Goal: Task Accomplishment & Management: Use online tool/utility

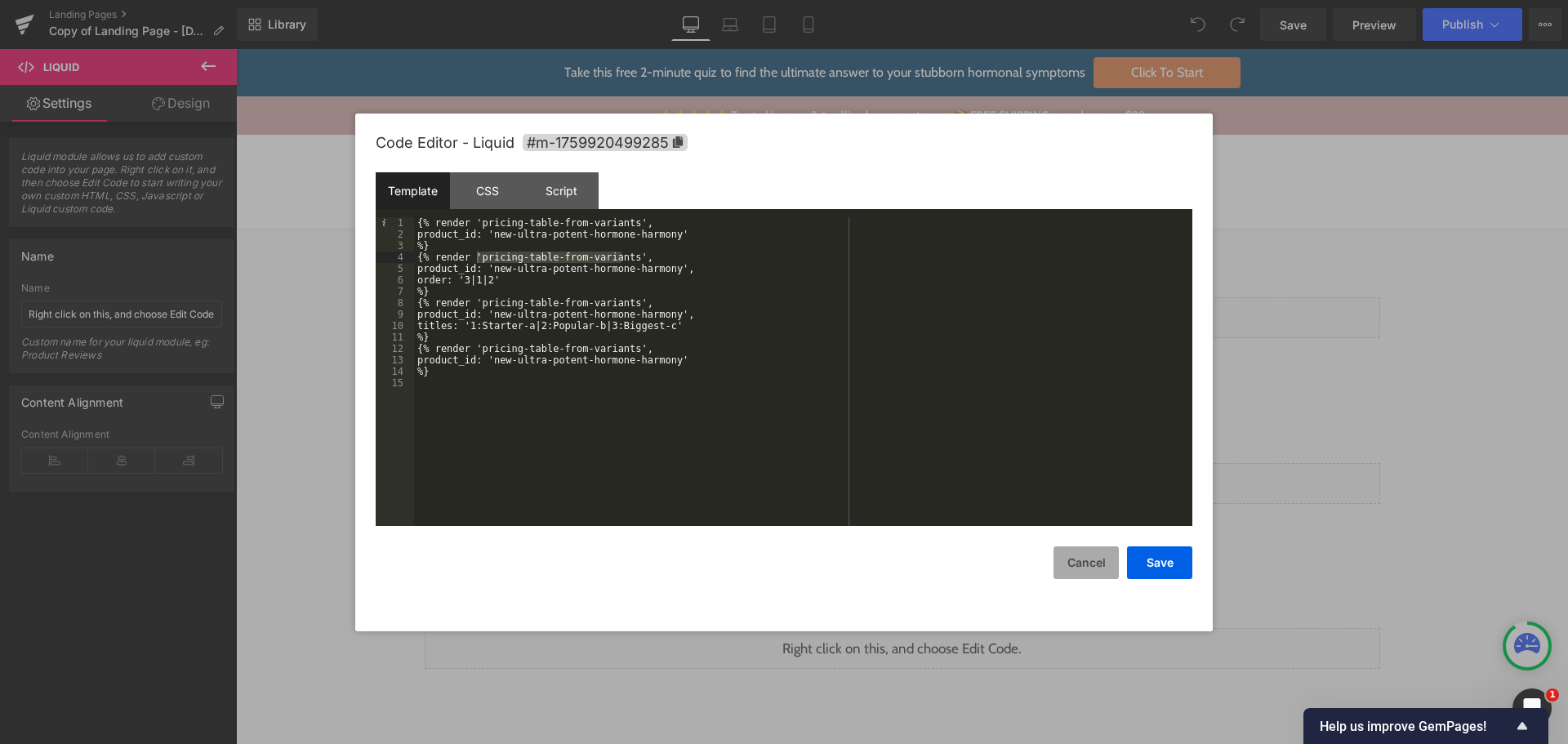
click at [1102, 563] on button "Cancel" at bounding box center [1086, 563] width 65 height 33
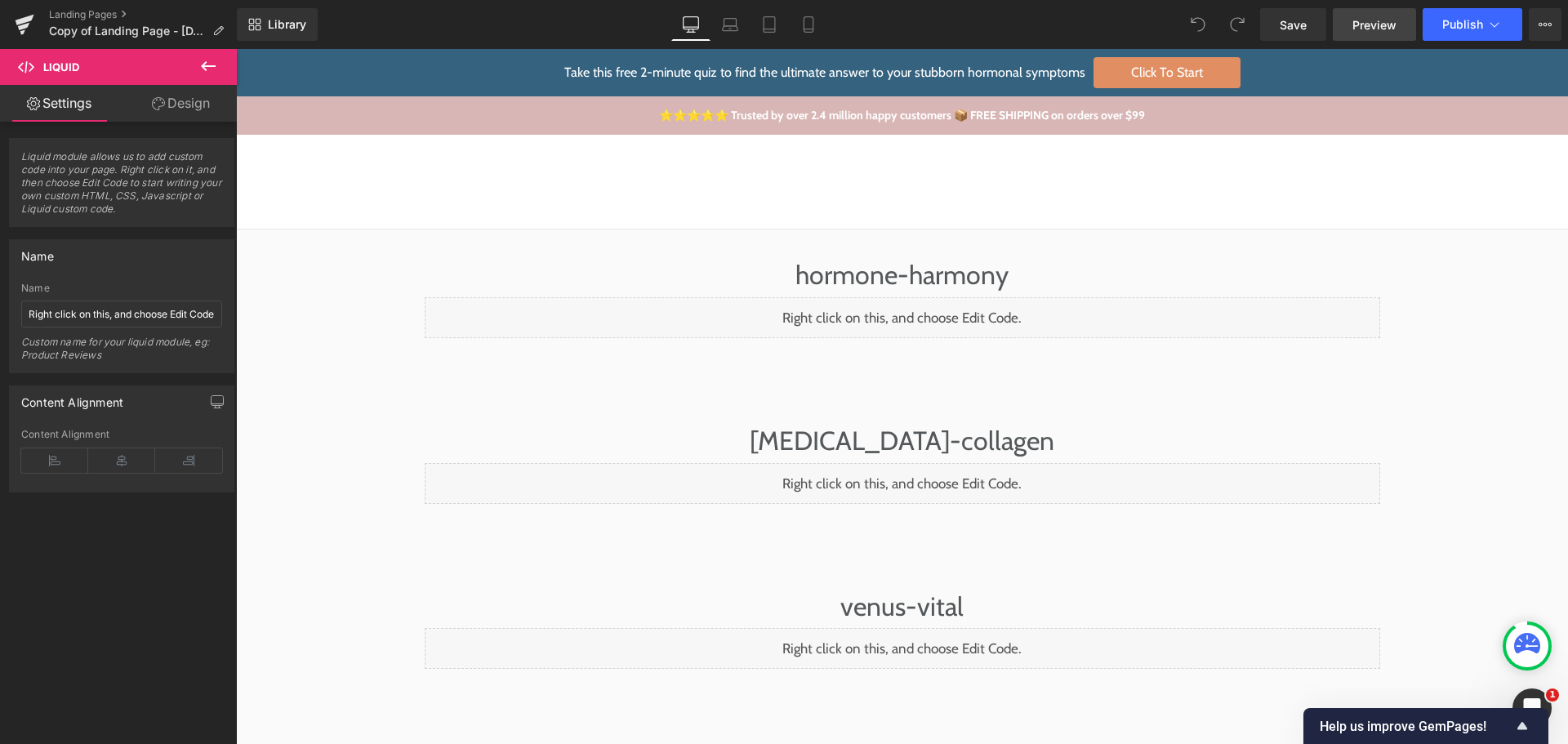
click at [1377, 29] on span "Preview" at bounding box center [1374, 24] width 44 height 17
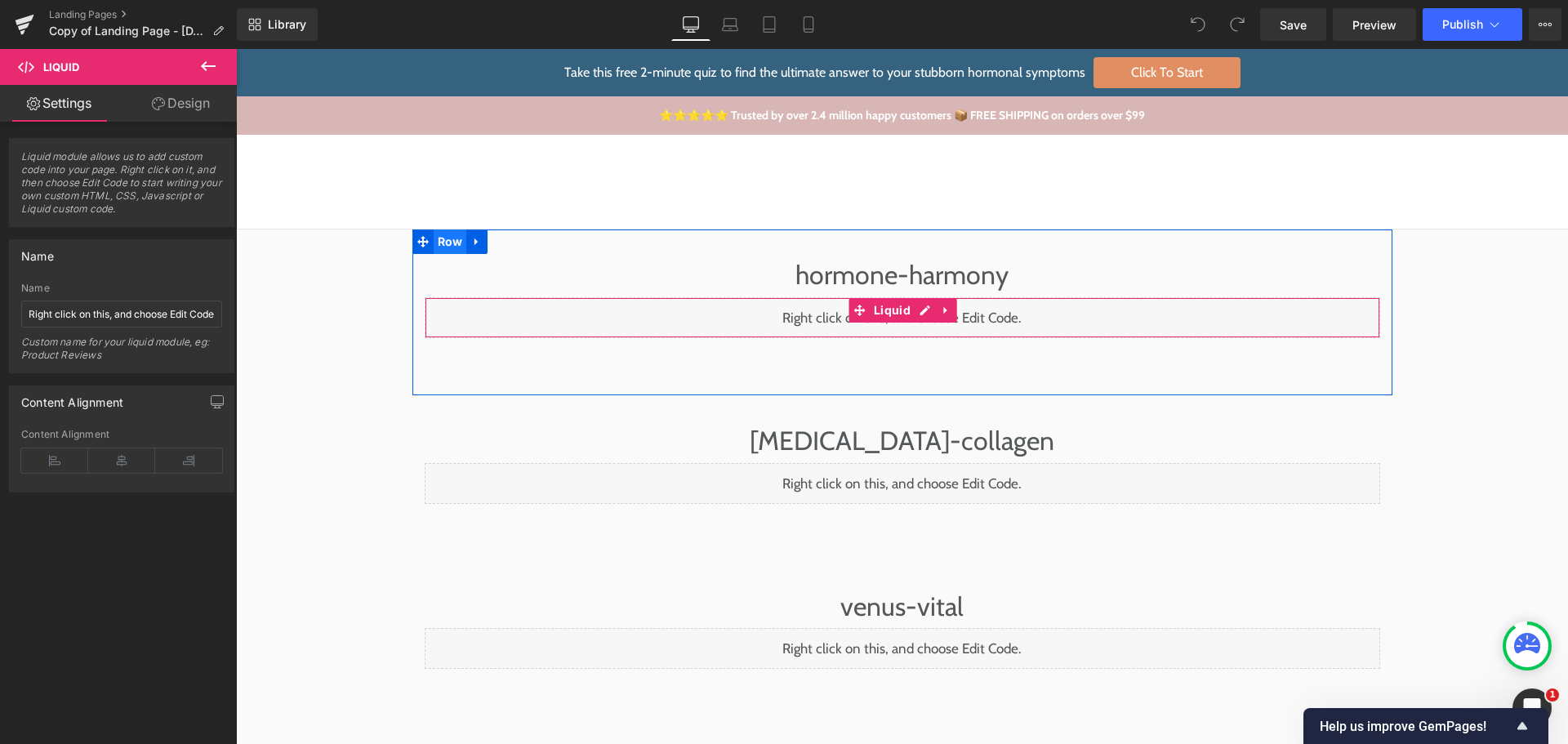
click at [441, 252] on span "Row" at bounding box center [450, 241] width 34 height 24
click at [442, 237] on span "Row" at bounding box center [450, 241] width 34 height 24
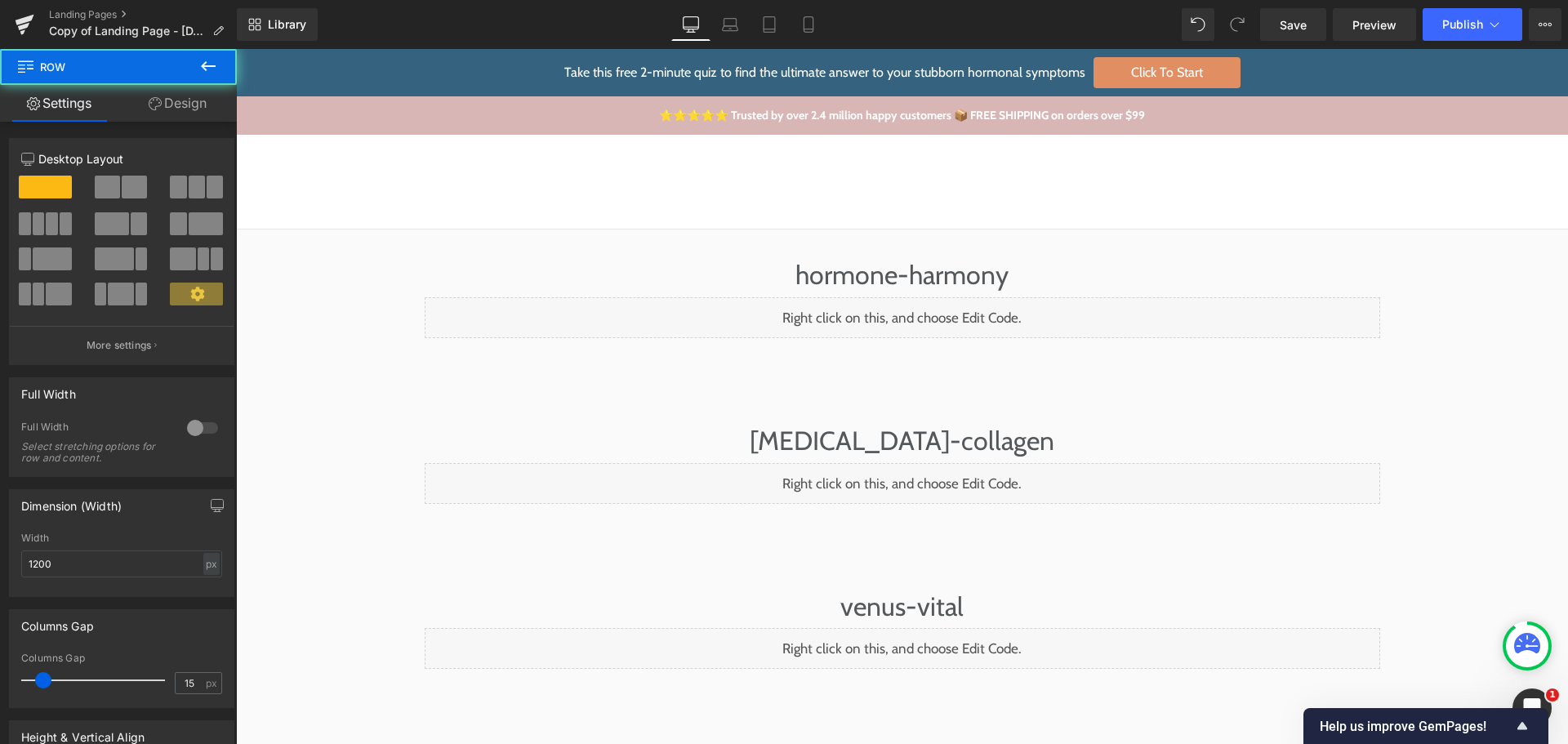
click at [468, 377] on div "hormone-harmony Heading Liquid" at bounding box center [902, 320] width 979 height 133
click at [480, 321] on div "Liquid" at bounding box center [901, 318] width 955 height 41
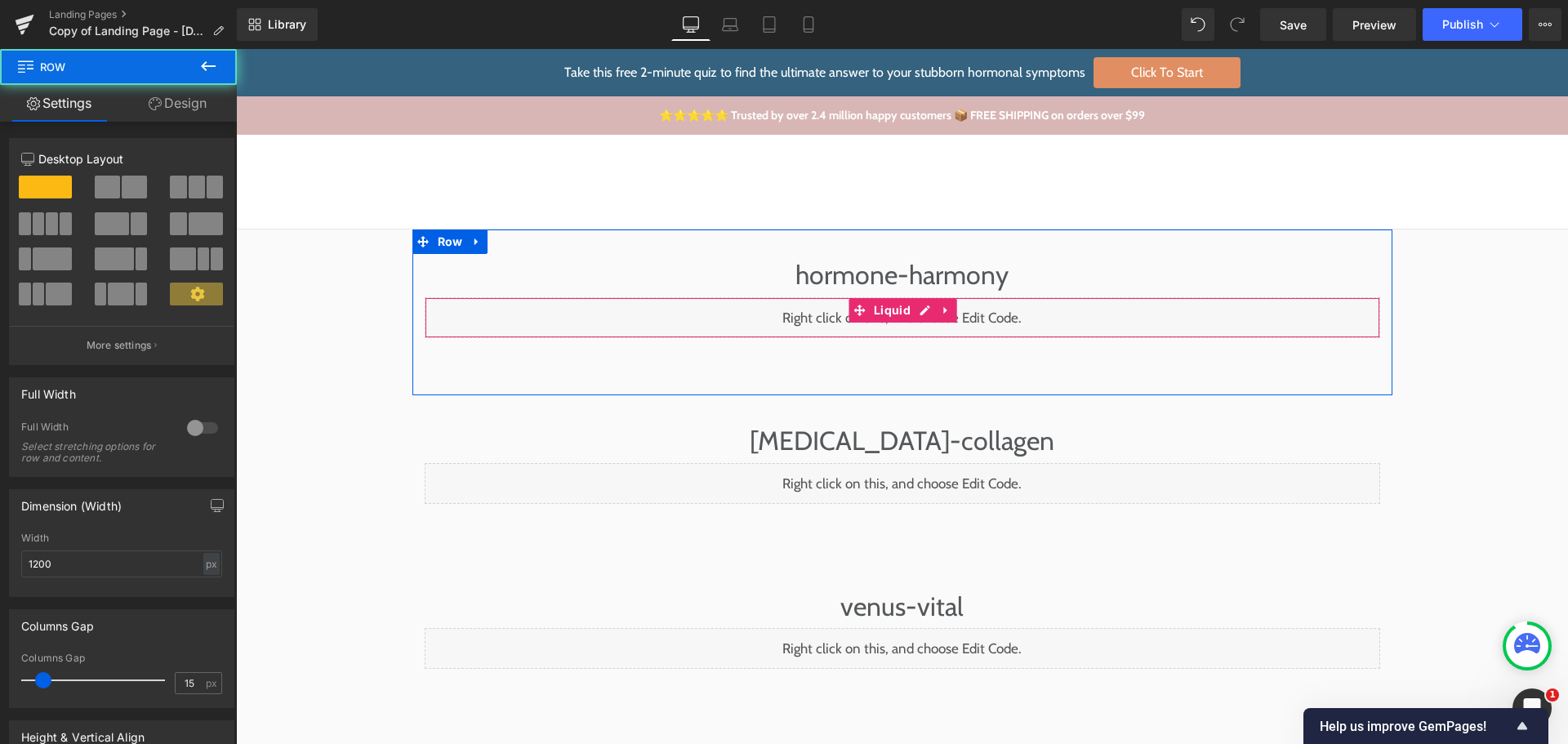
drag, startPoint x: 470, startPoint y: 308, endPoint x: 433, endPoint y: 301, distance: 37.7
click at [470, 308] on div "Liquid" at bounding box center [901, 318] width 955 height 41
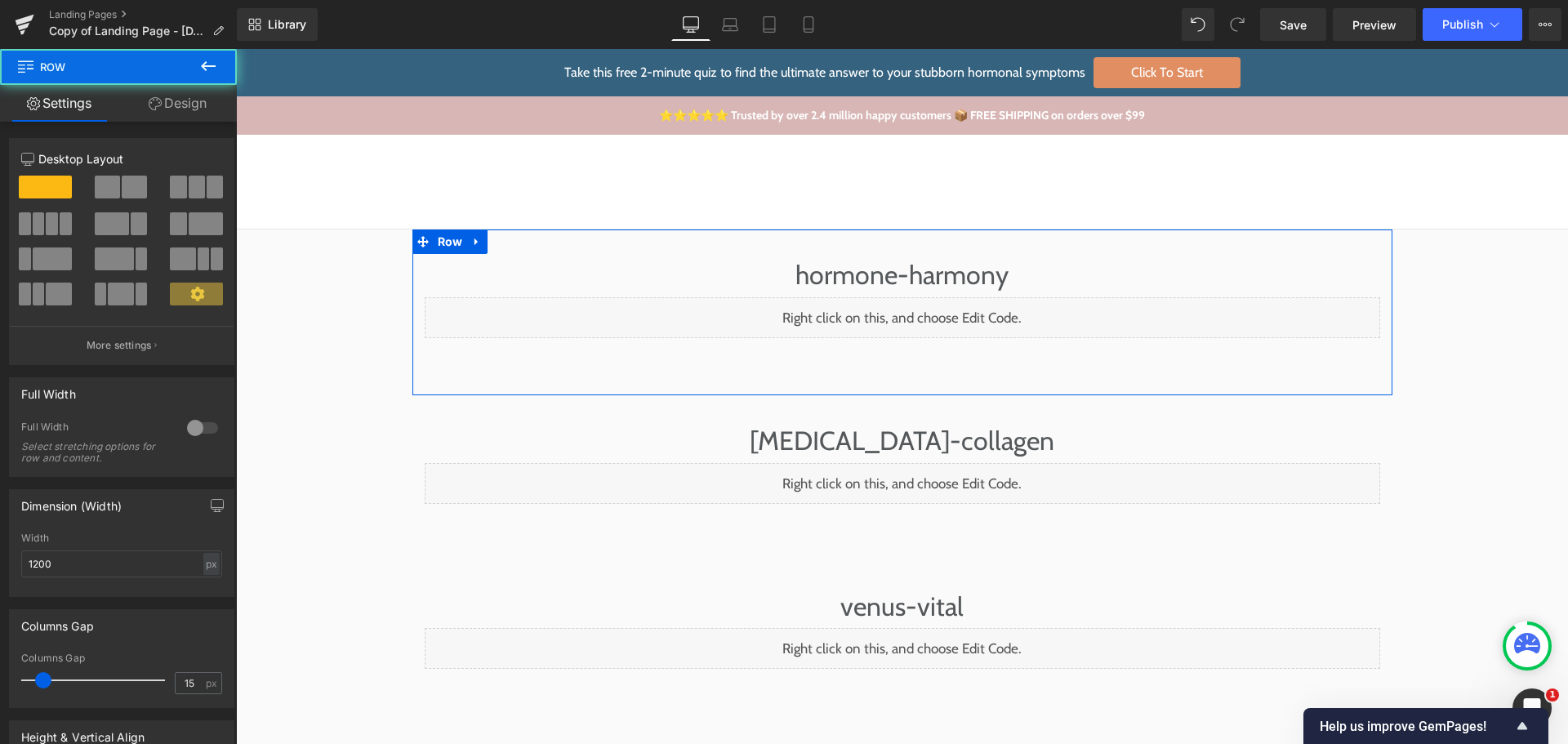
click at [436, 238] on span "Row" at bounding box center [450, 241] width 34 height 24
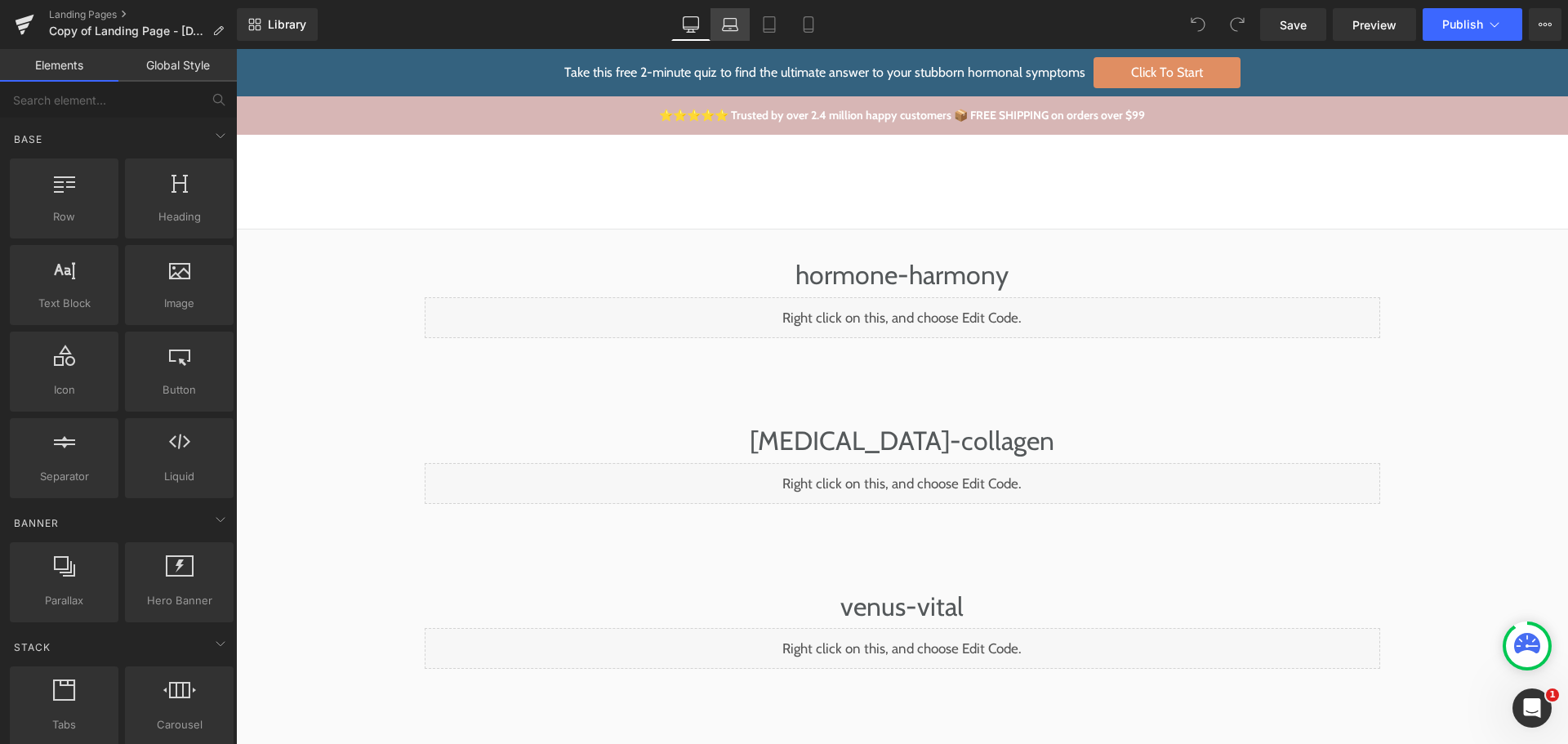
click at [731, 21] on icon at bounding box center [730, 24] width 16 height 16
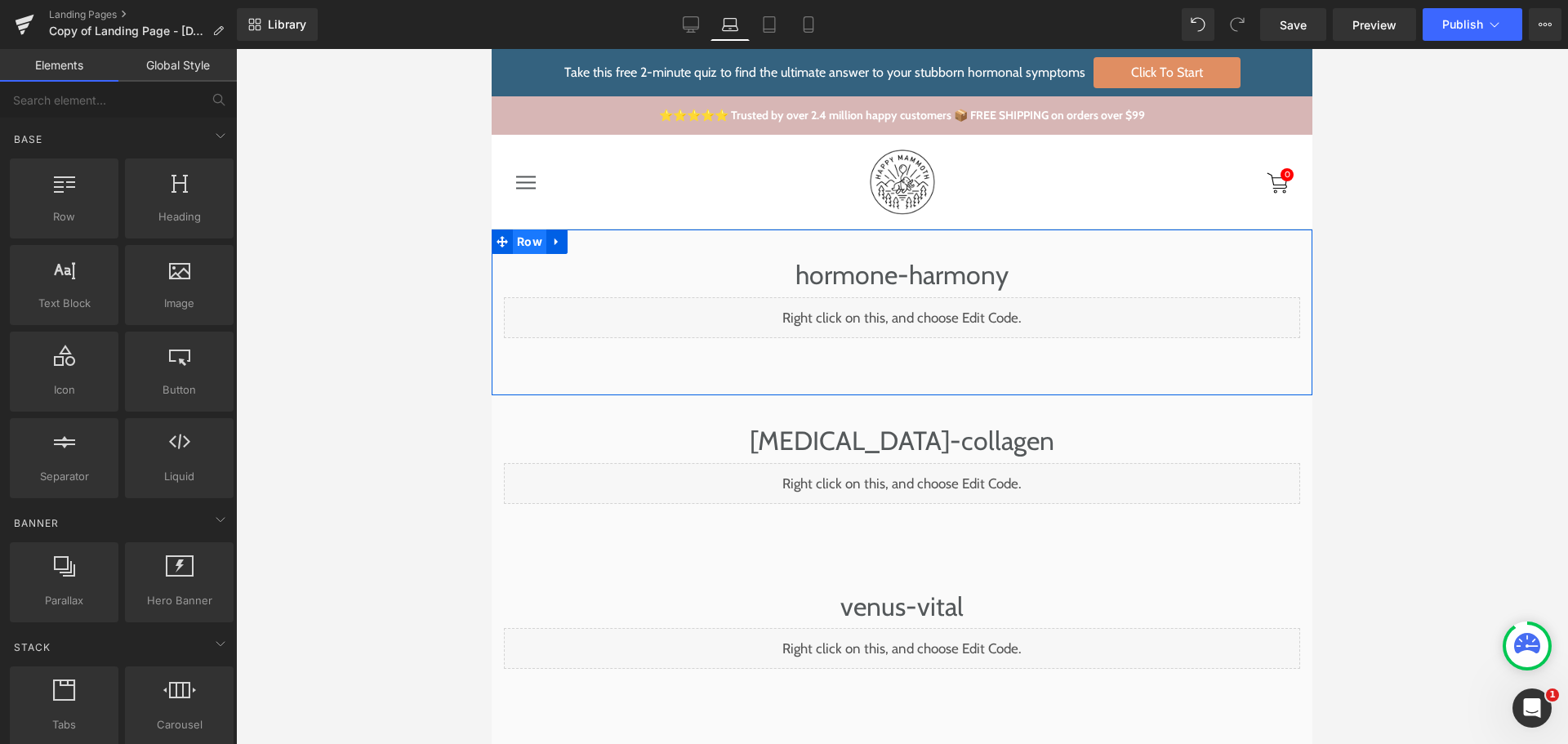
click at [521, 238] on span "Row" at bounding box center [529, 241] width 34 height 24
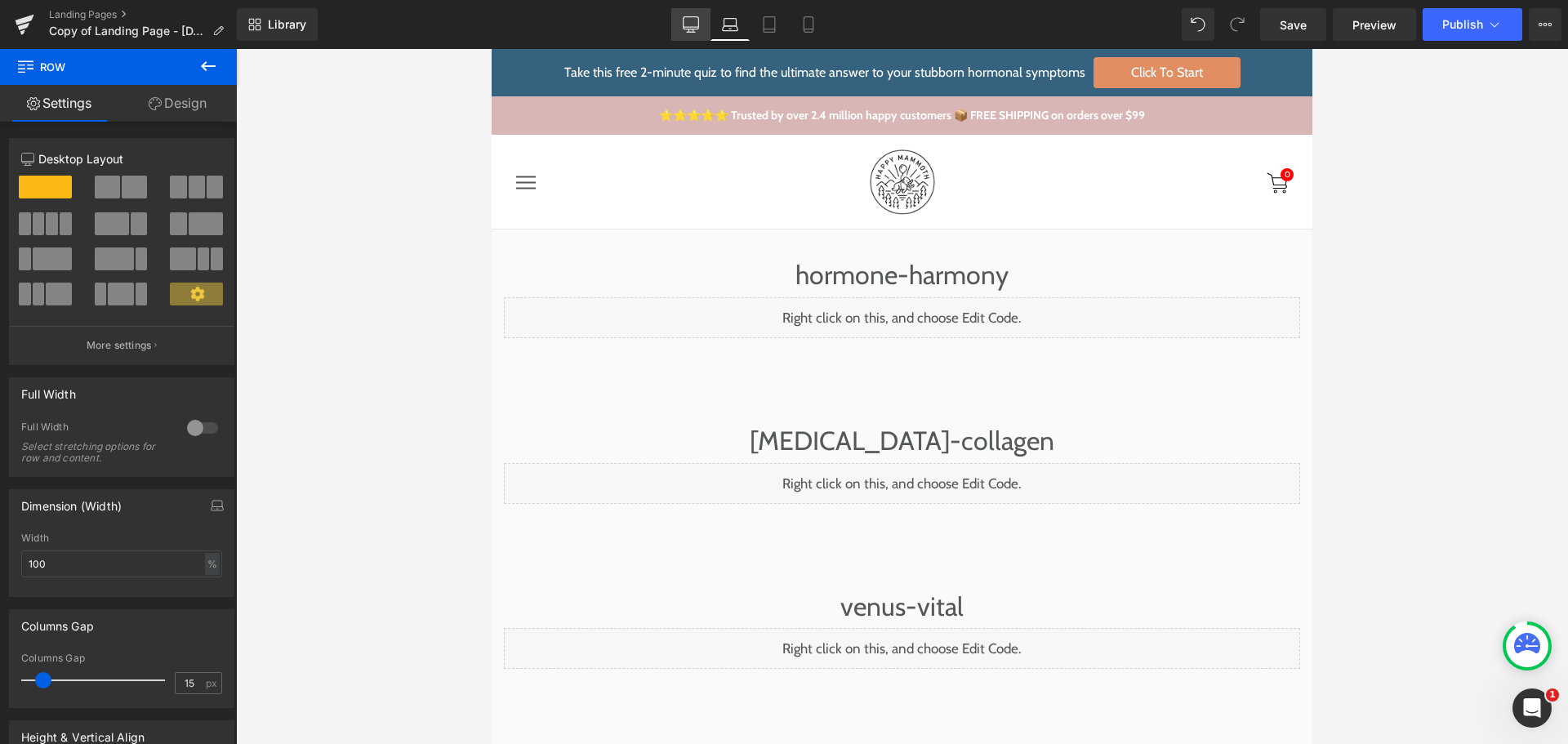
click at [688, 21] on icon at bounding box center [691, 24] width 16 height 16
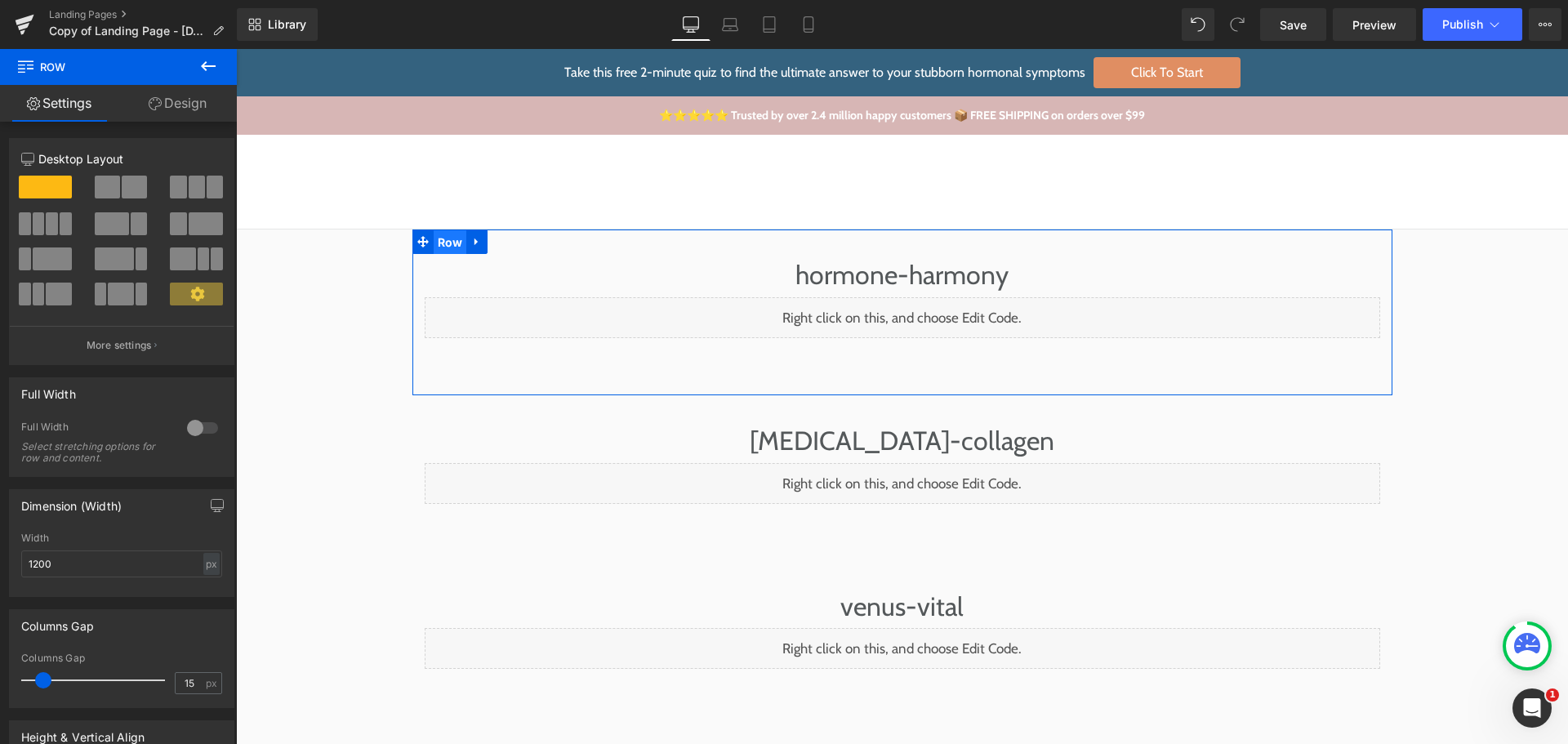
click at [436, 243] on span "Row" at bounding box center [450, 242] width 34 height 24
click at [213, 572] on input "1200" at bounding box center [121, 564] width 200 height 27
click at [209, 569] on div "px" at bounding box center [211, 564] width 16 height 22
click at [202, 596] on li "%" at bounding box center [210, 590] width 21 height 24
type input "100"
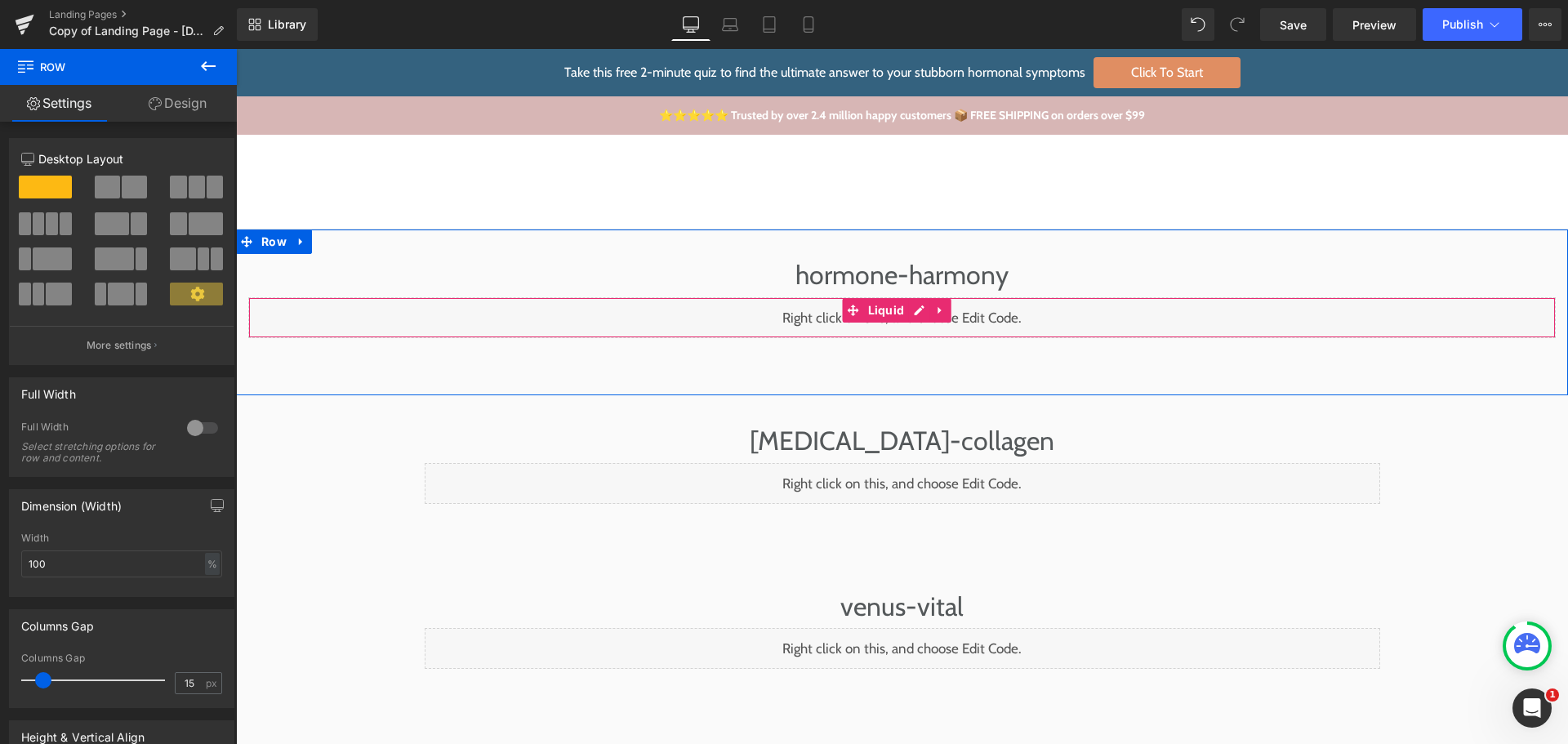
click at [429, 316] on div "Liquid" at bounding box center [901, 318] width 1307 height 41
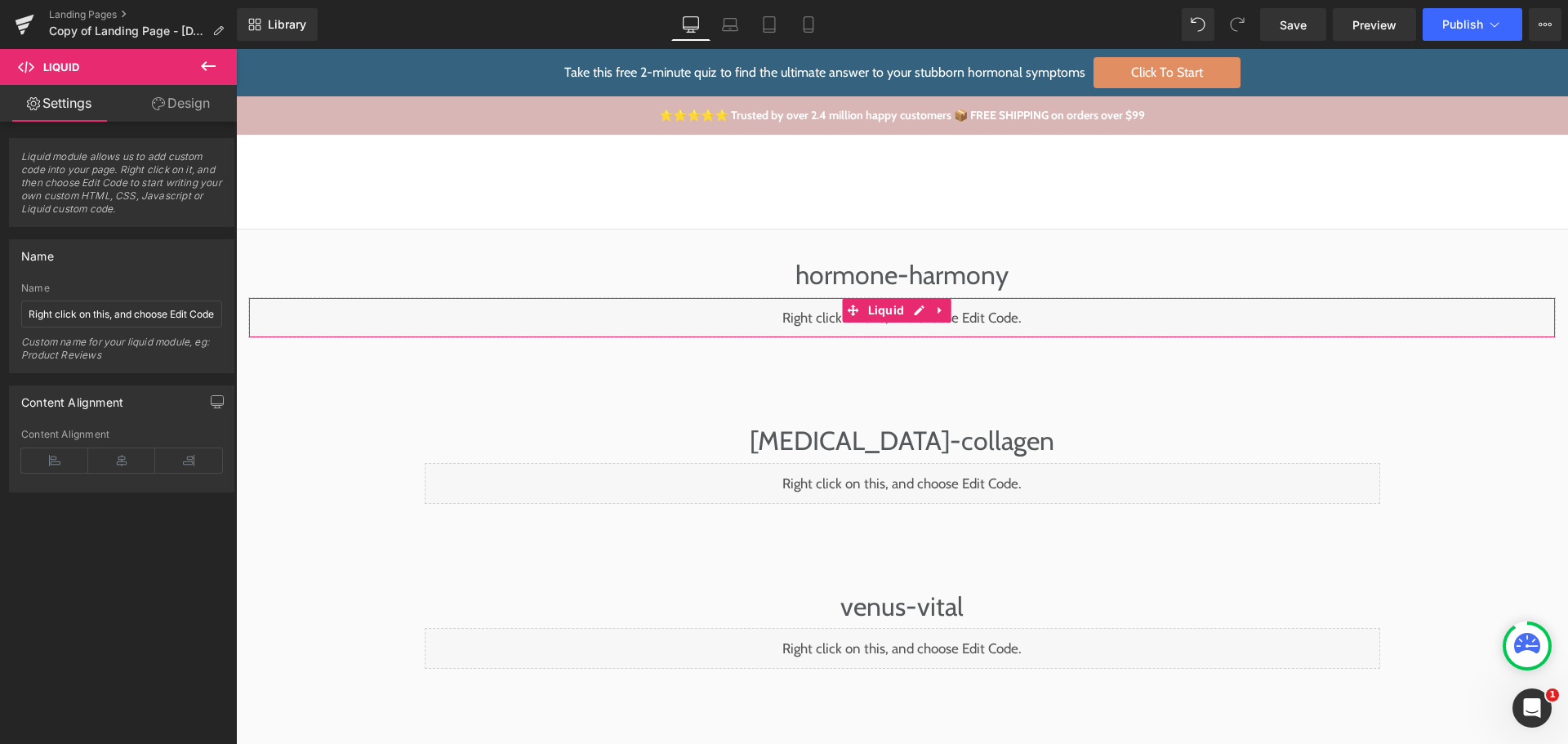
click at [154, 107] on icon at bounding box center [158, 103] width 13 height 13
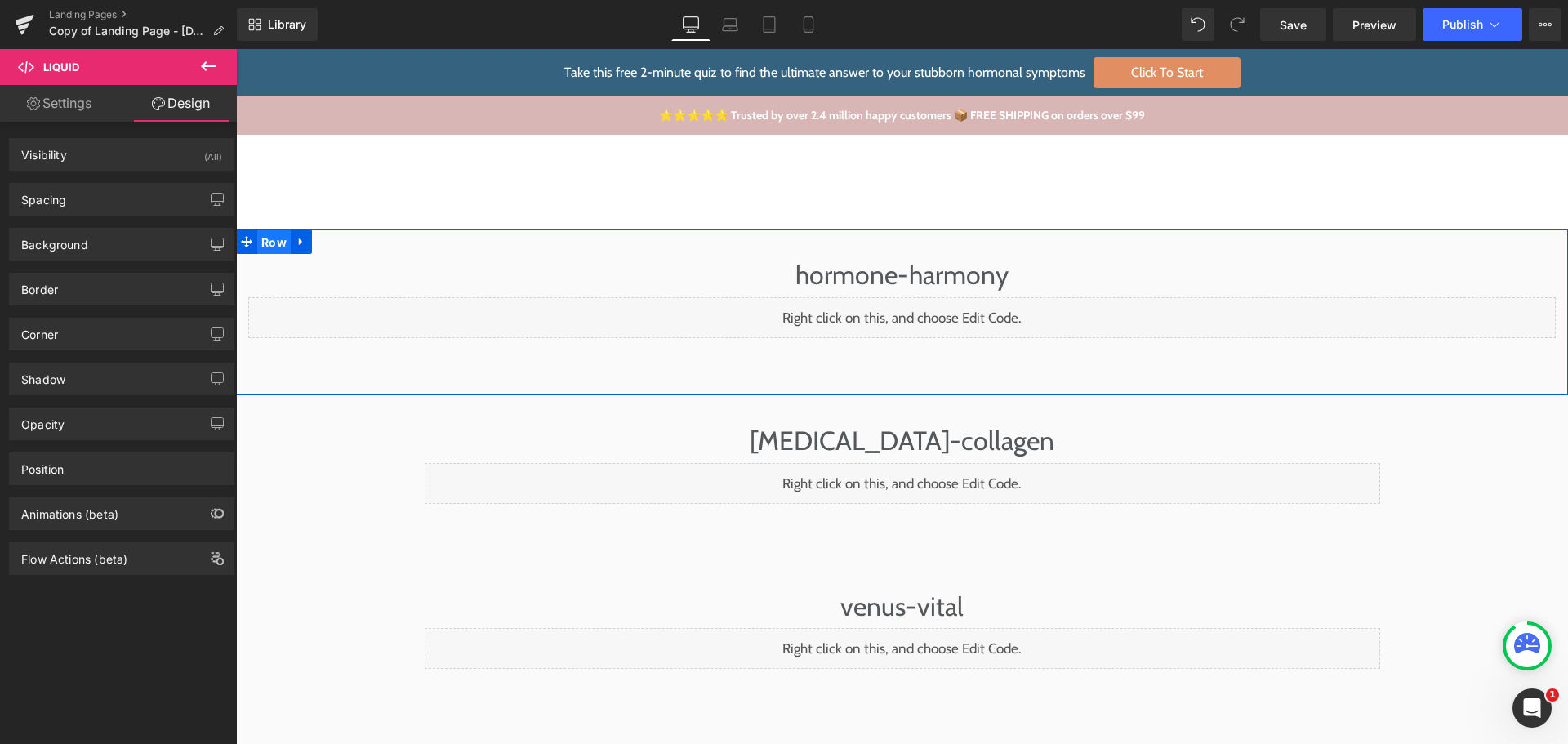
click at [273, 247] on span "Row" at bounding box center [274, 242] width 34 height 24
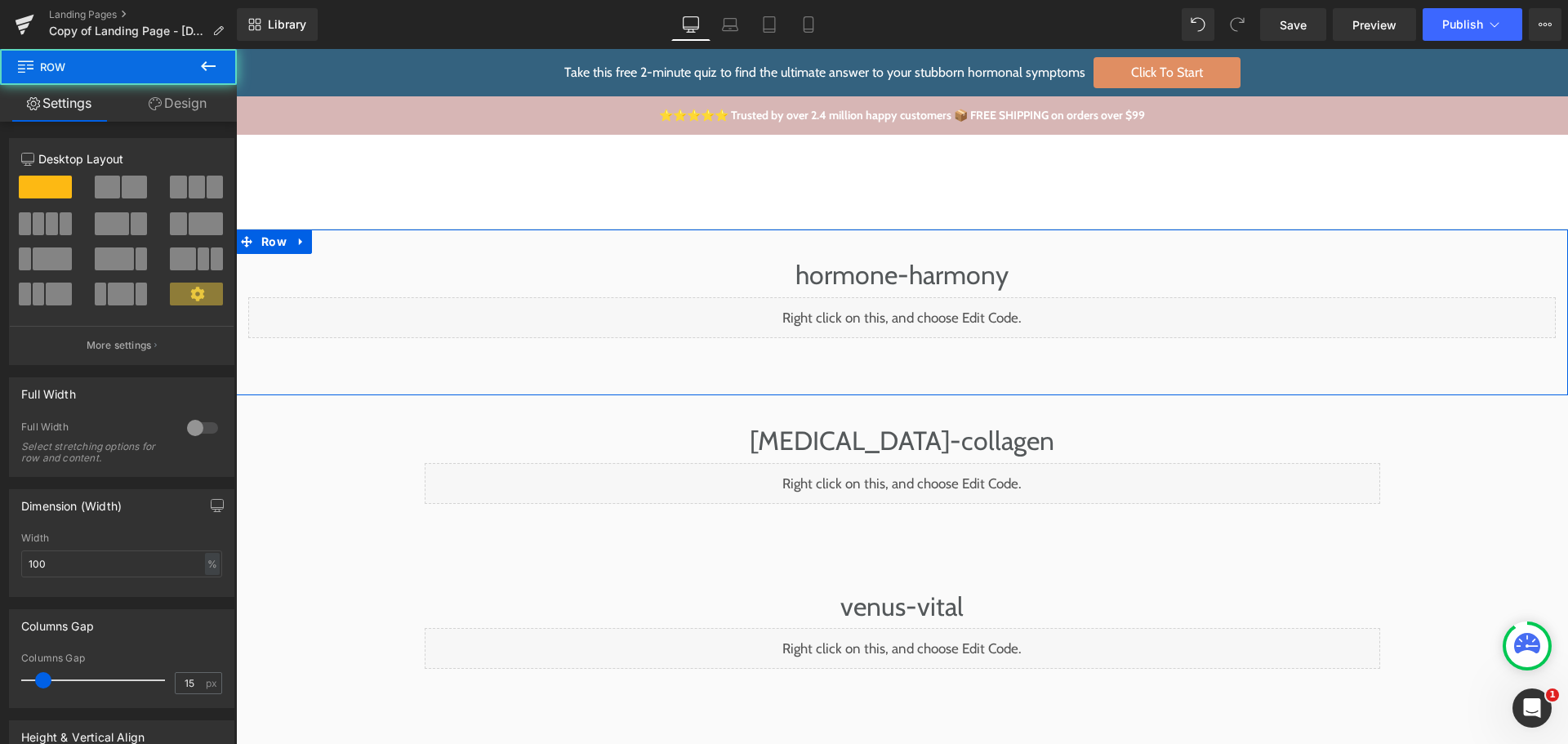
click at [180, 113] on link "Design" at bounding box center [178, 103] width 119 height 37
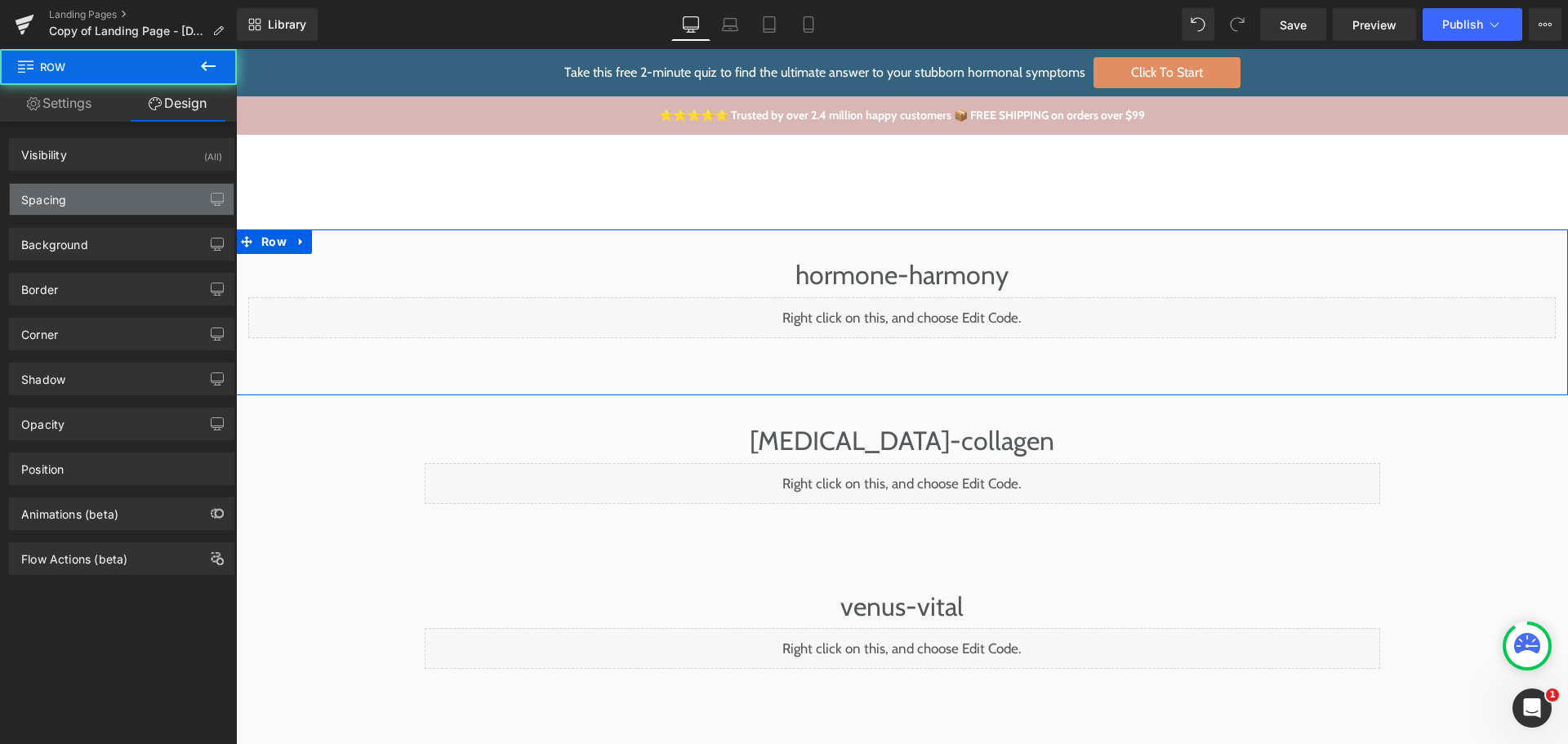
click at [97, 200] on div "Spacing" at bounding box center [122, 200] width 224 height 31
type input "0"
type input "30"
type input "0"
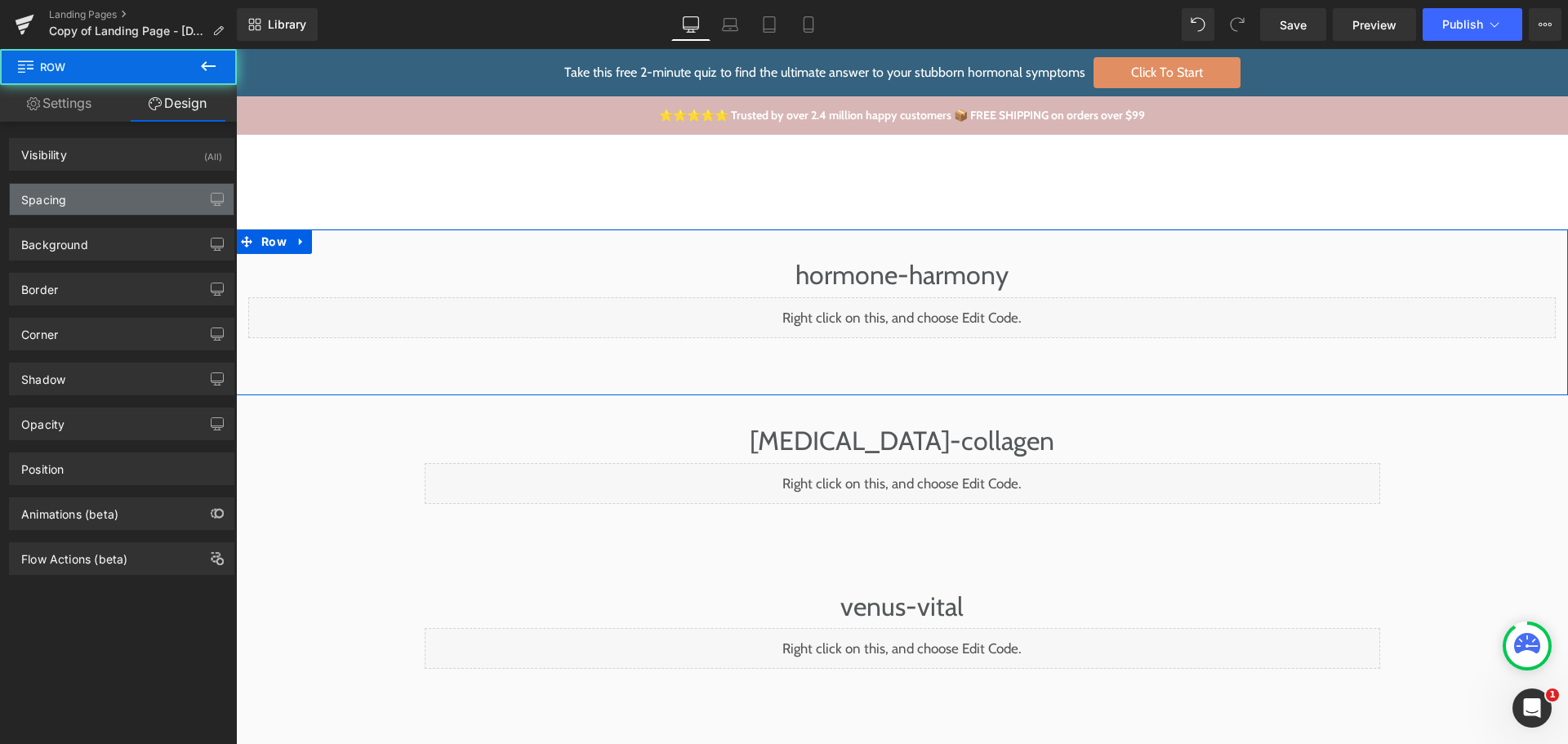
type input "10"
type input "0"
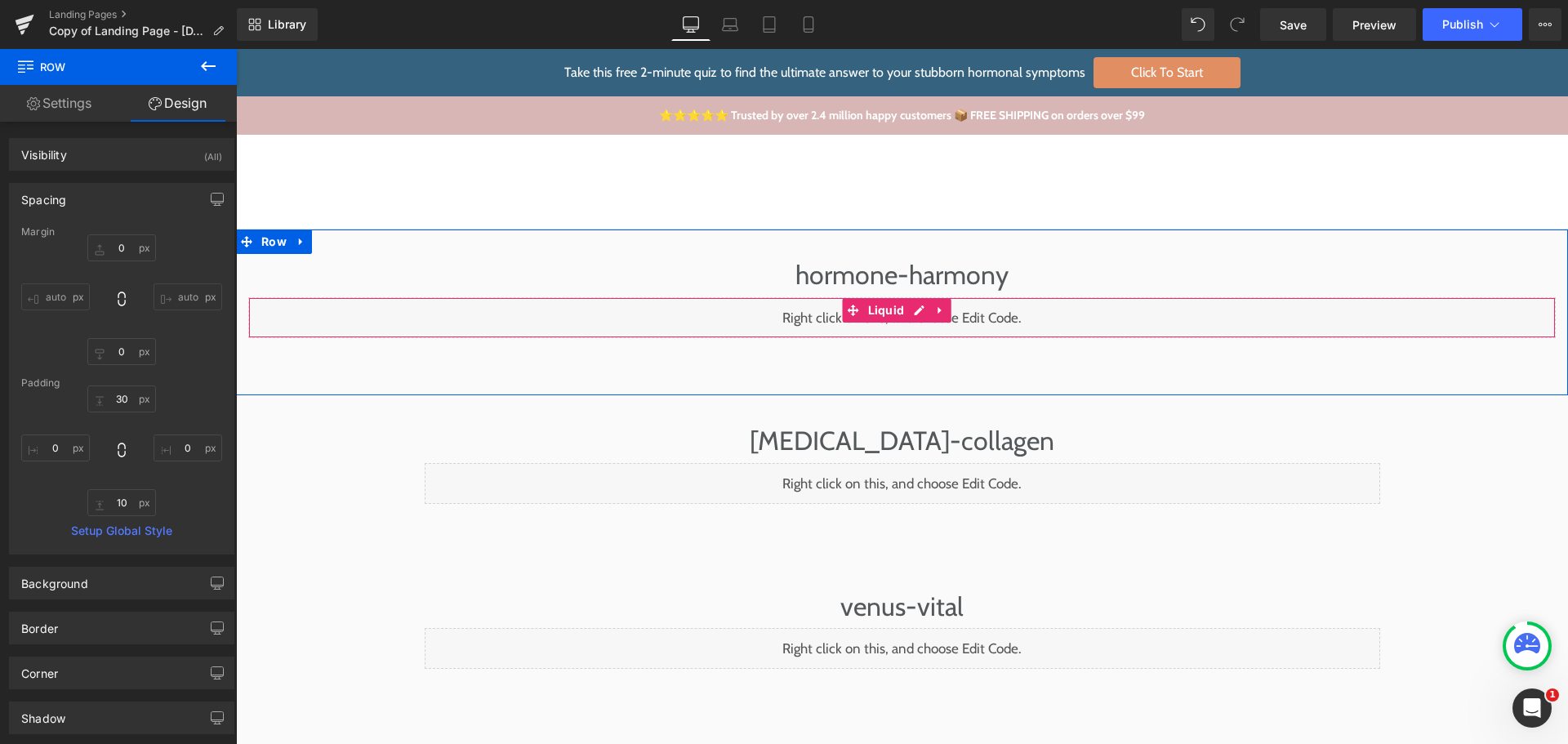
click at [321, 323] on div "Liquid" at bounding box center [901, 318] width 1307 height 41
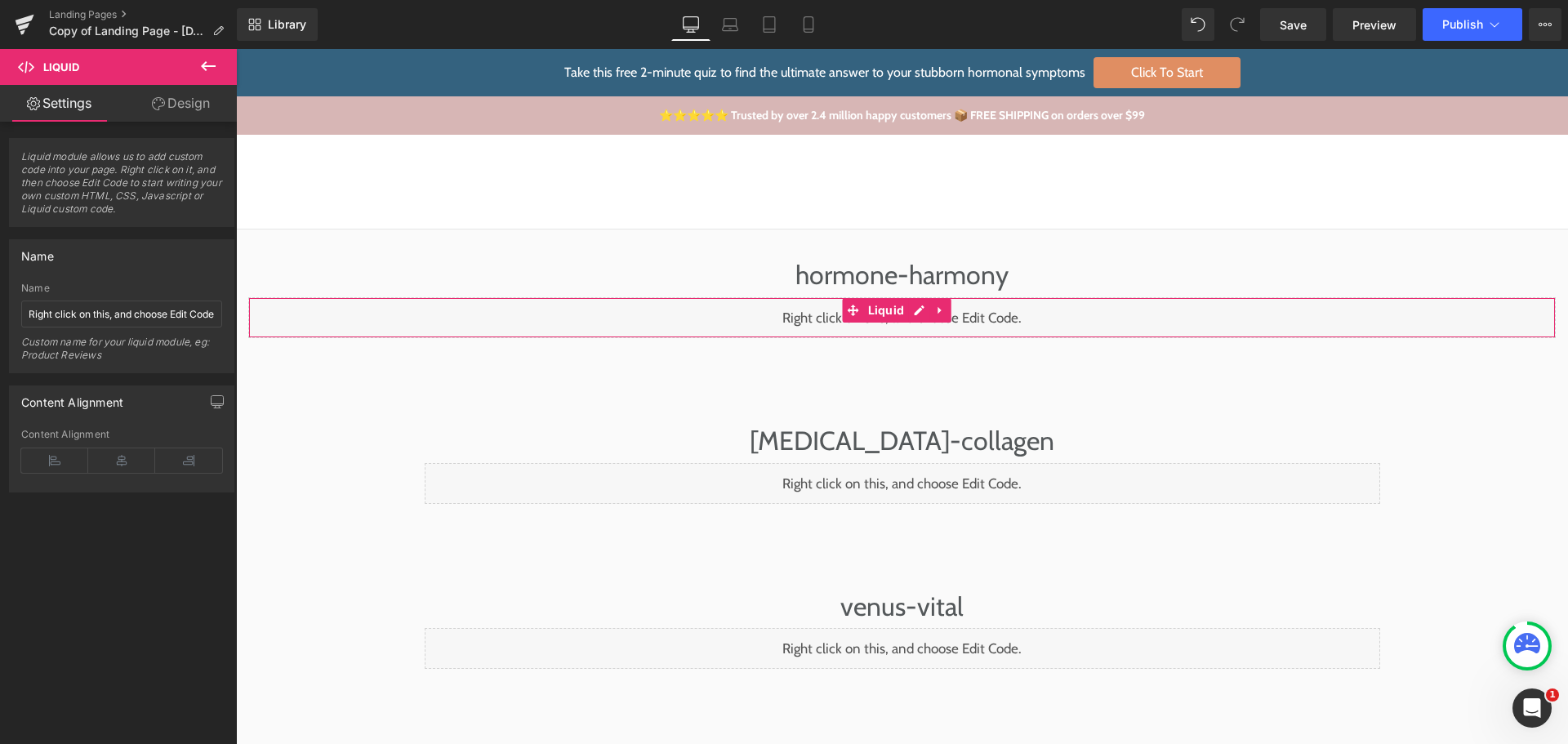
click at [189, 103] on link "Design" at bounding box center [180, 103] width 119 height 37
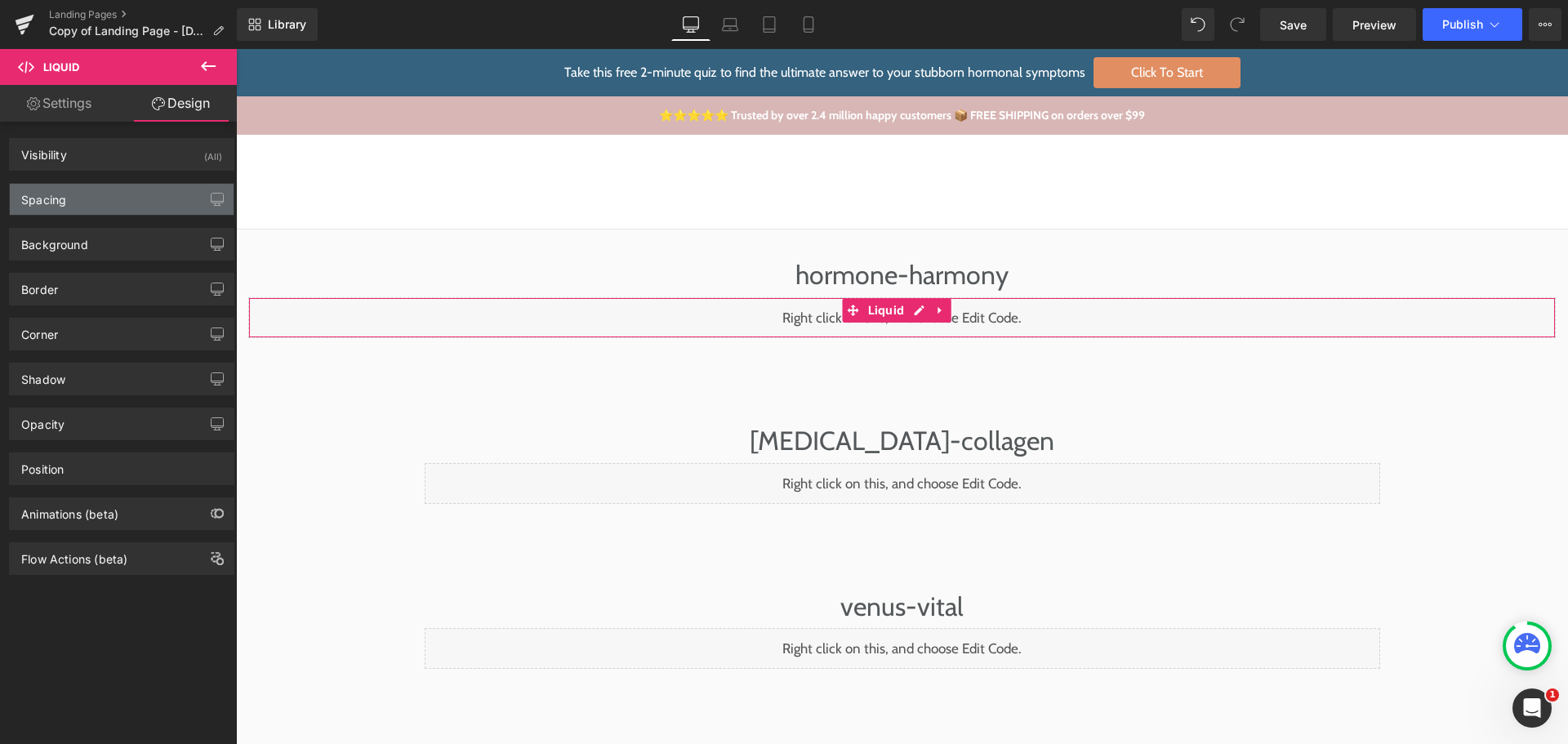
click at [76, 208] on div "Spacing" at bounding box center [122, 200] width 224 height 31
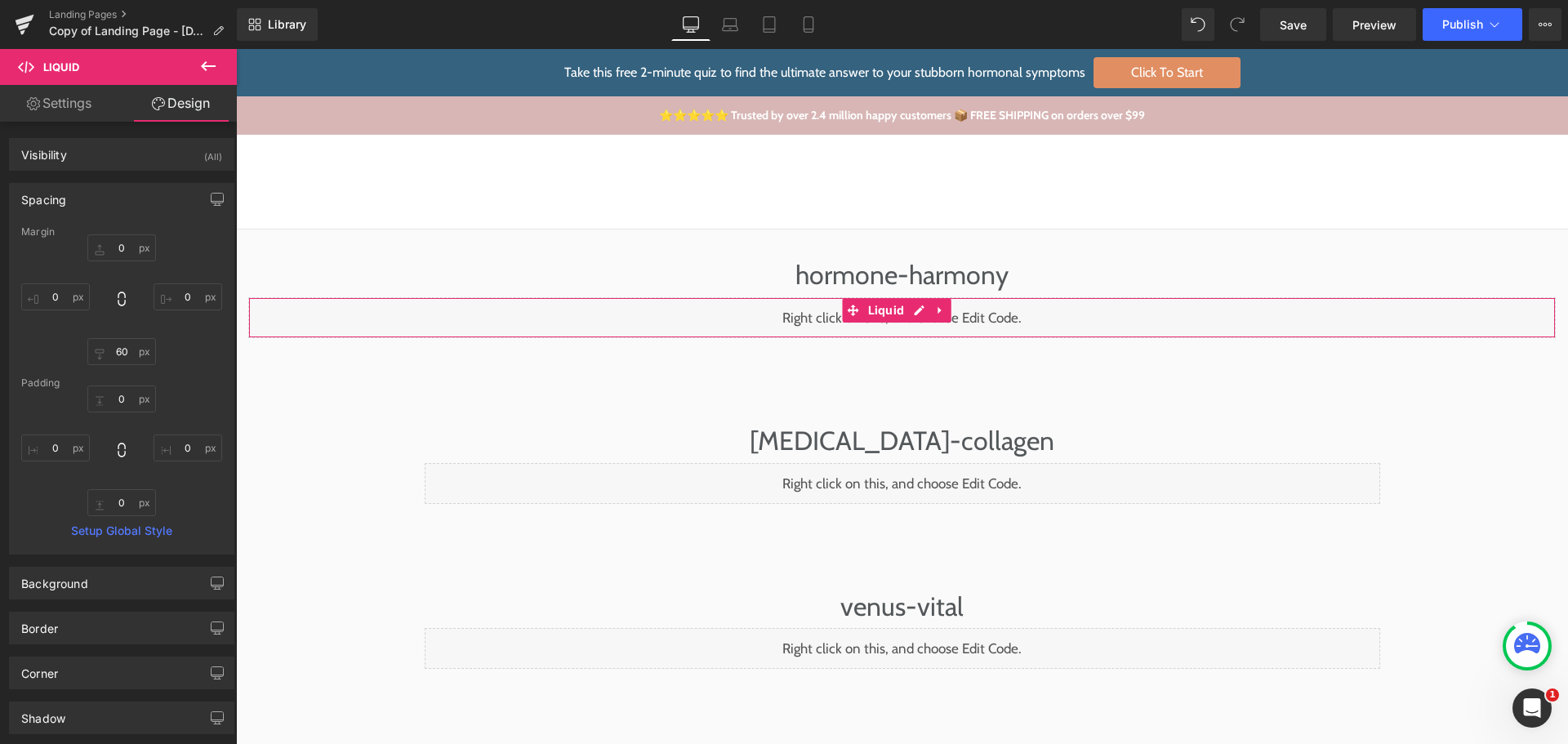
type input "0"
type input "60"
type input "0"
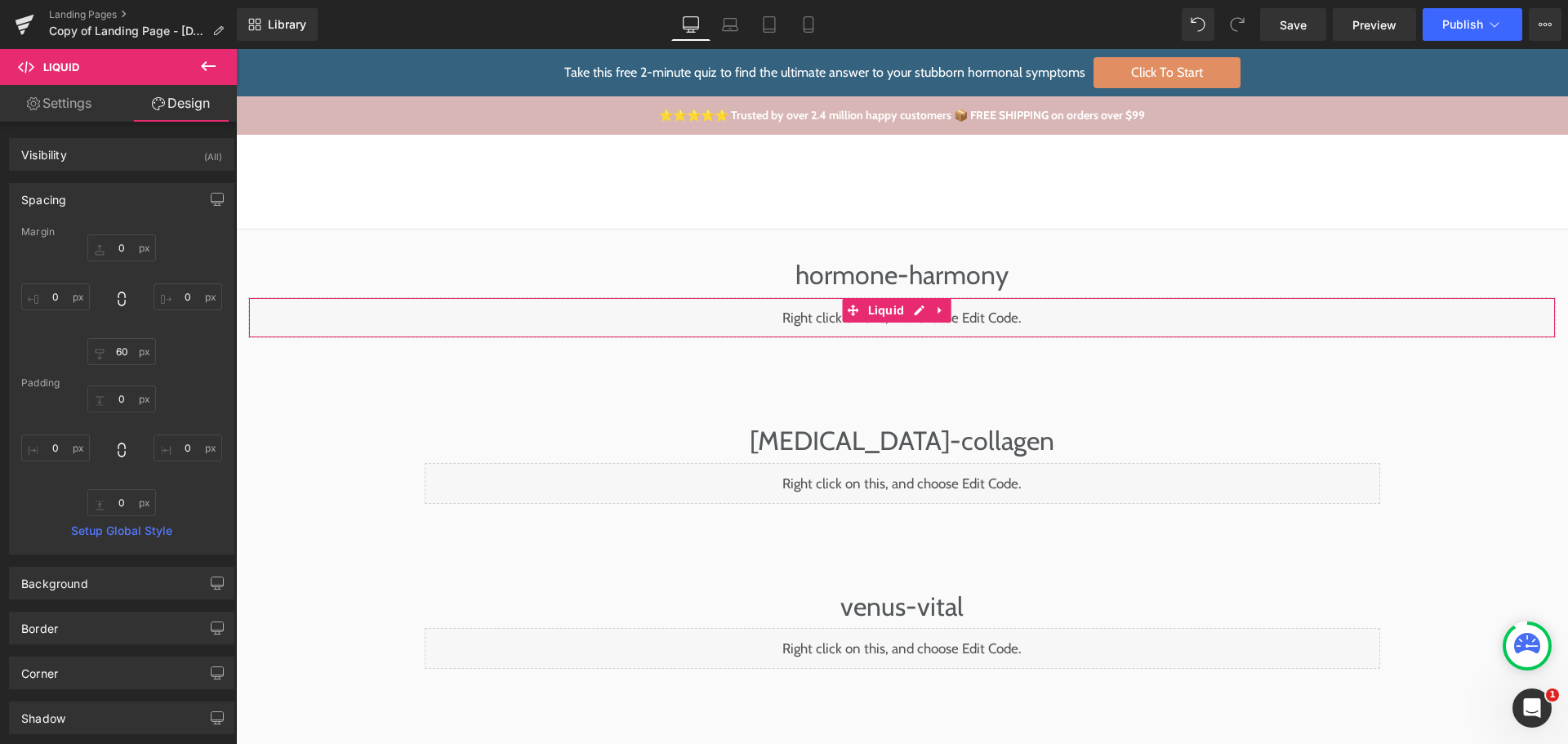
type input "0"
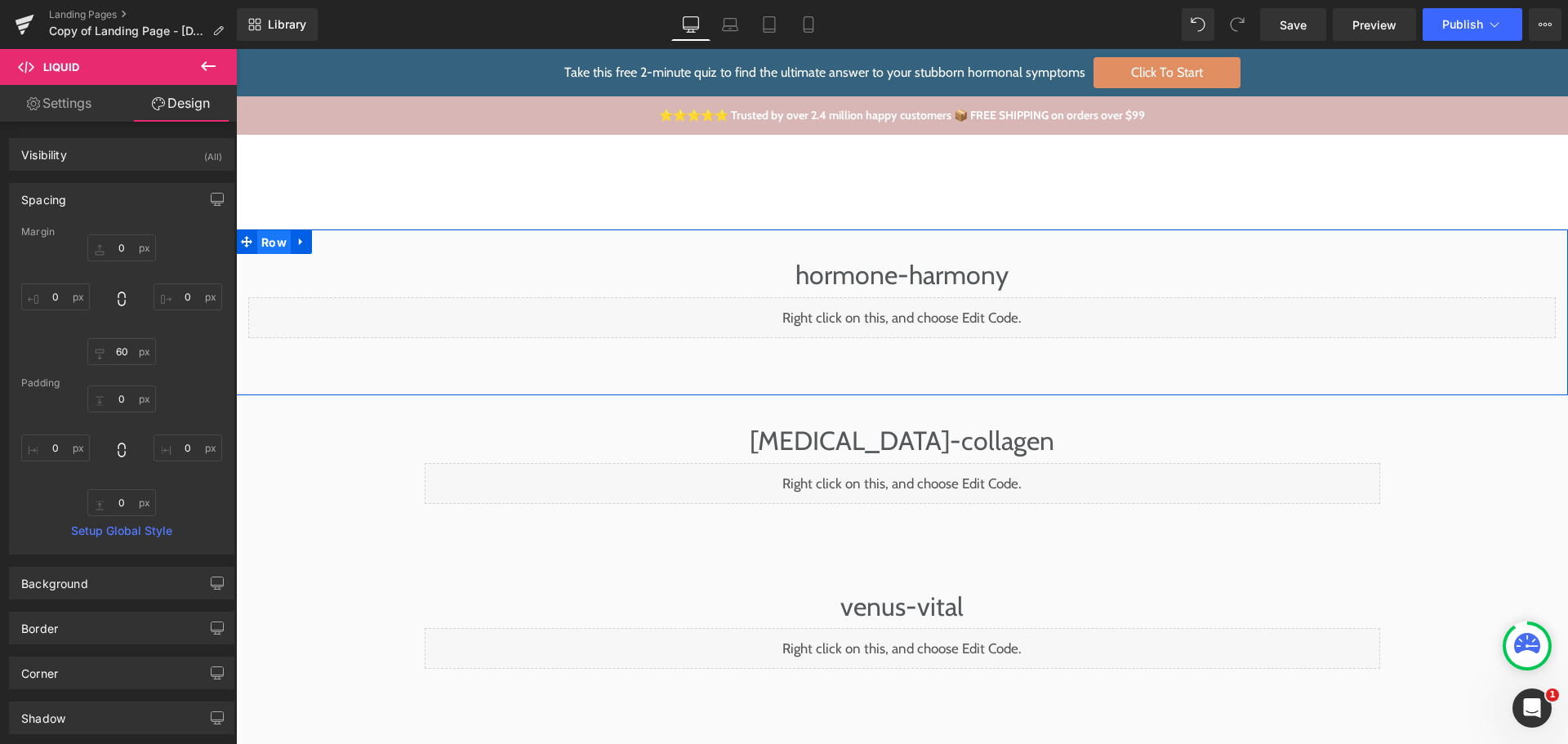
click at [270, 246] on span "Row" at bounding box center [274, 242] width 34 height 24
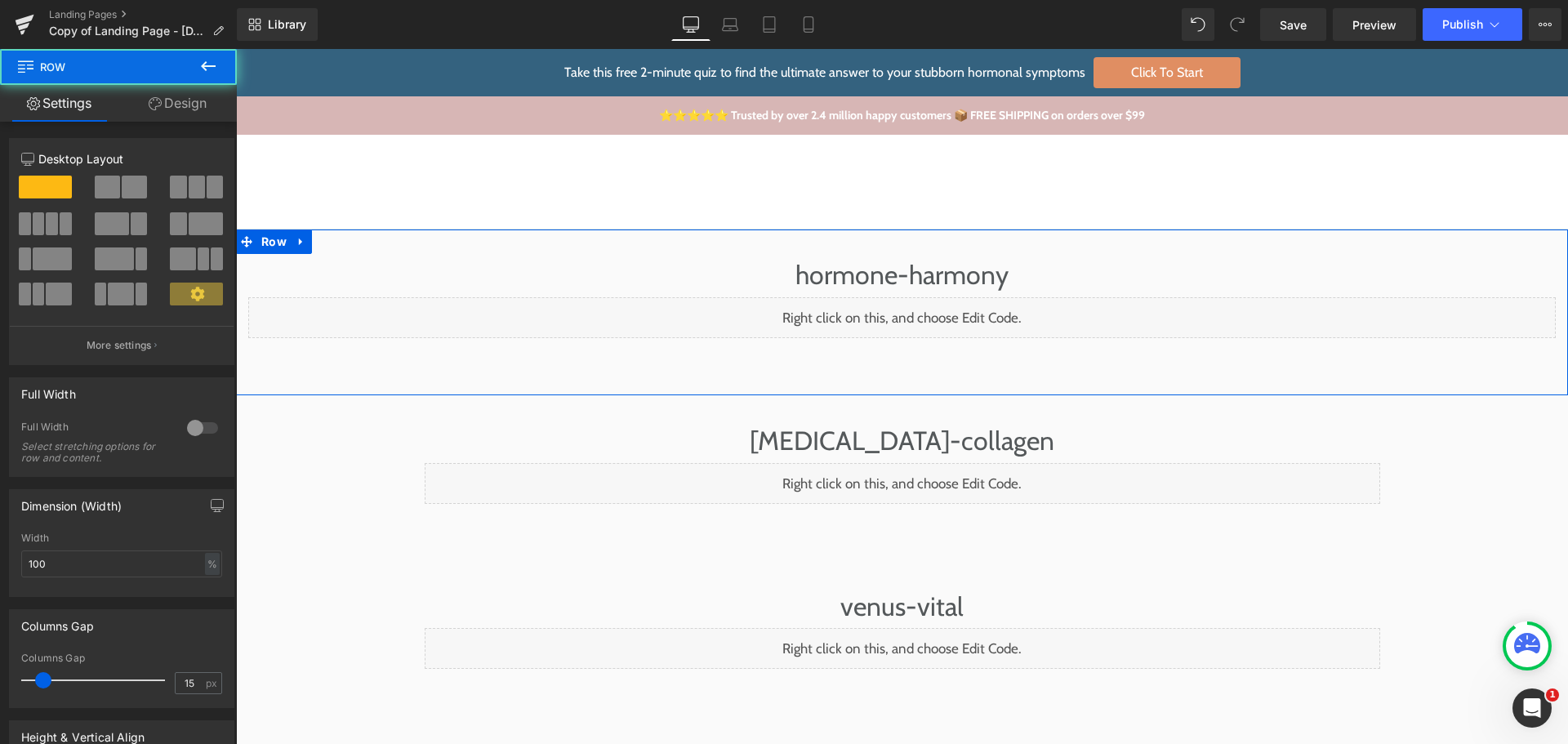
click at [177, 108] on link "Design" at bounding box center [178, 103] width 119 height 37
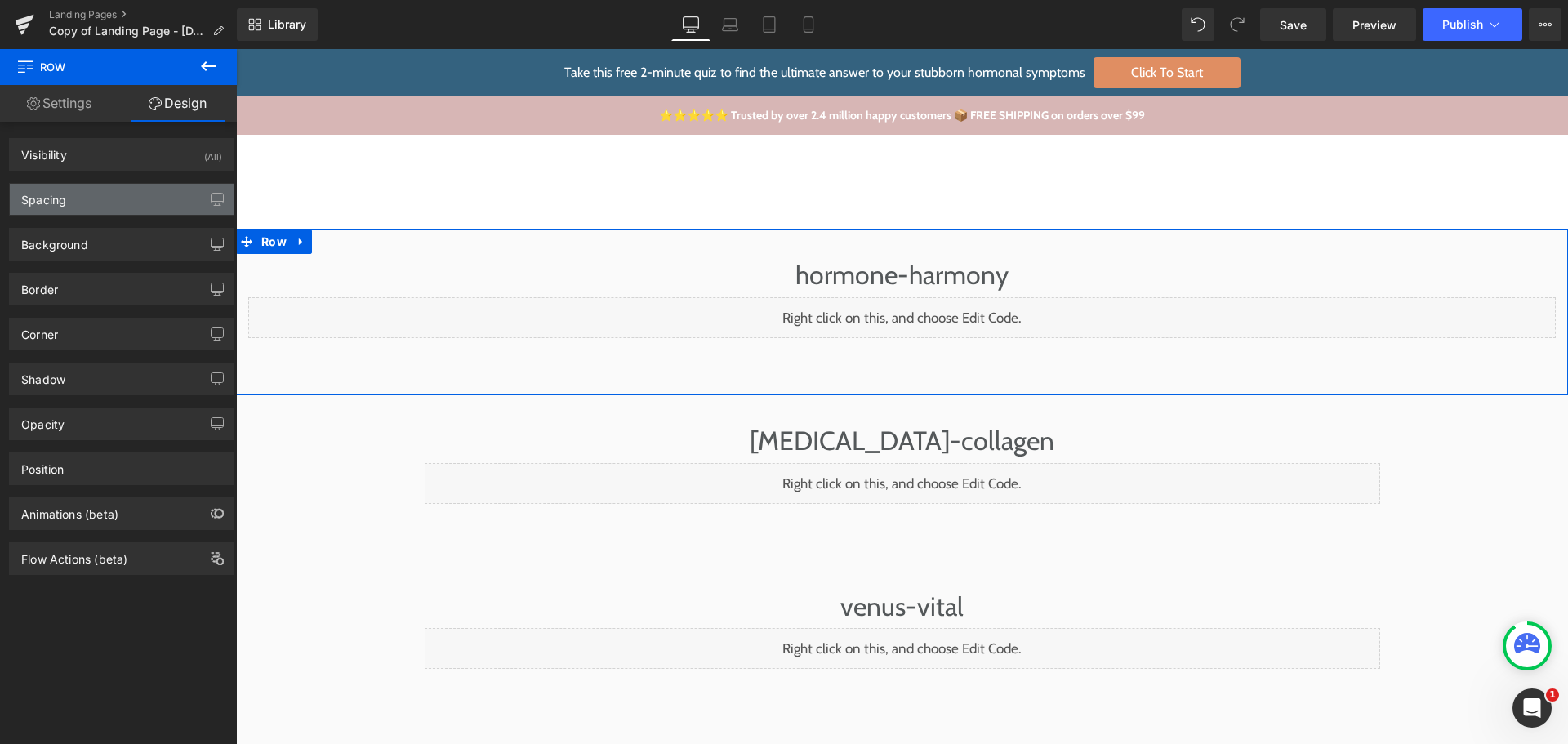
type input "0"
type input "30"
type input "0"
type input "10"
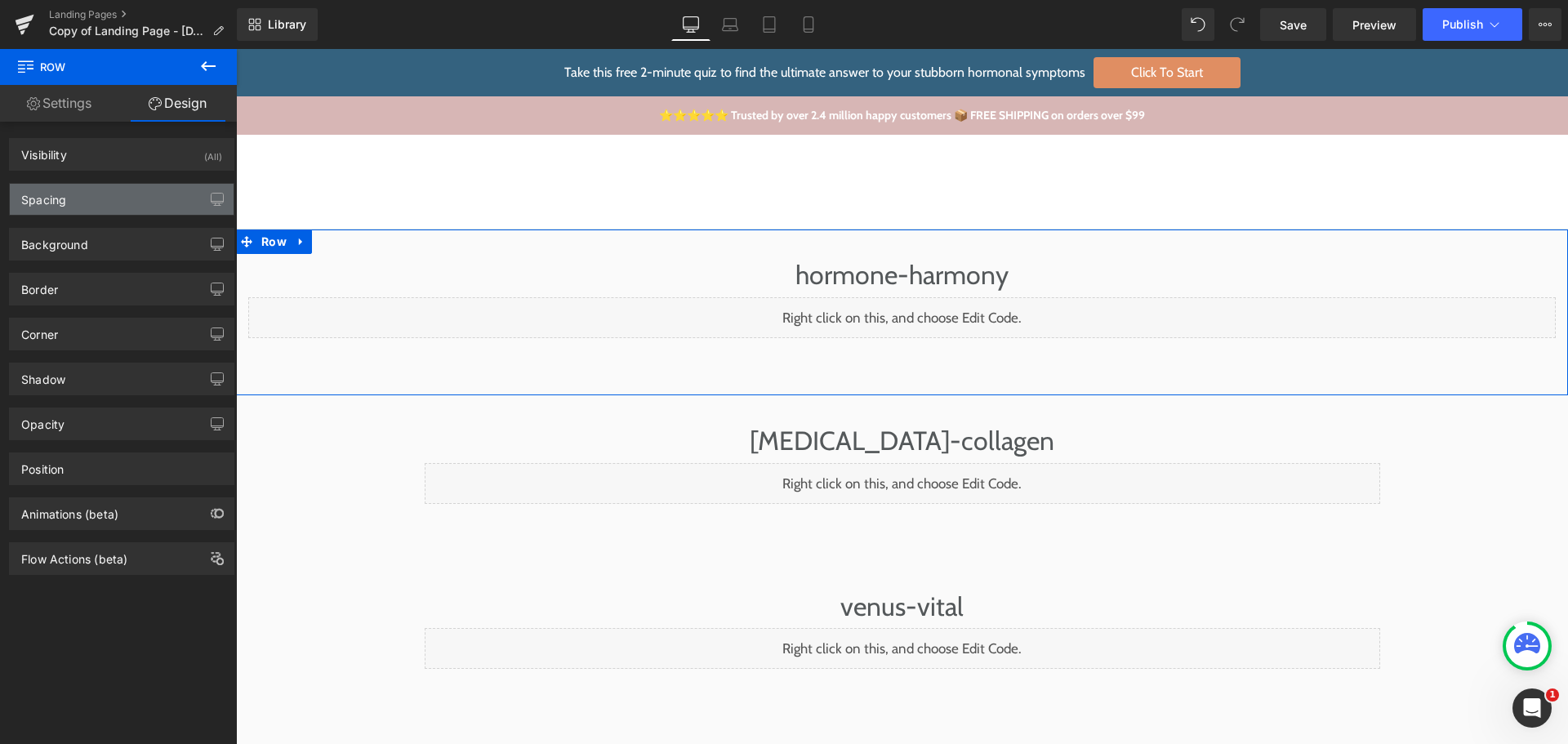
type input "0"
click at [103, 207] on div "Spacing" at bounding box center [122, 200] width 224 height 31
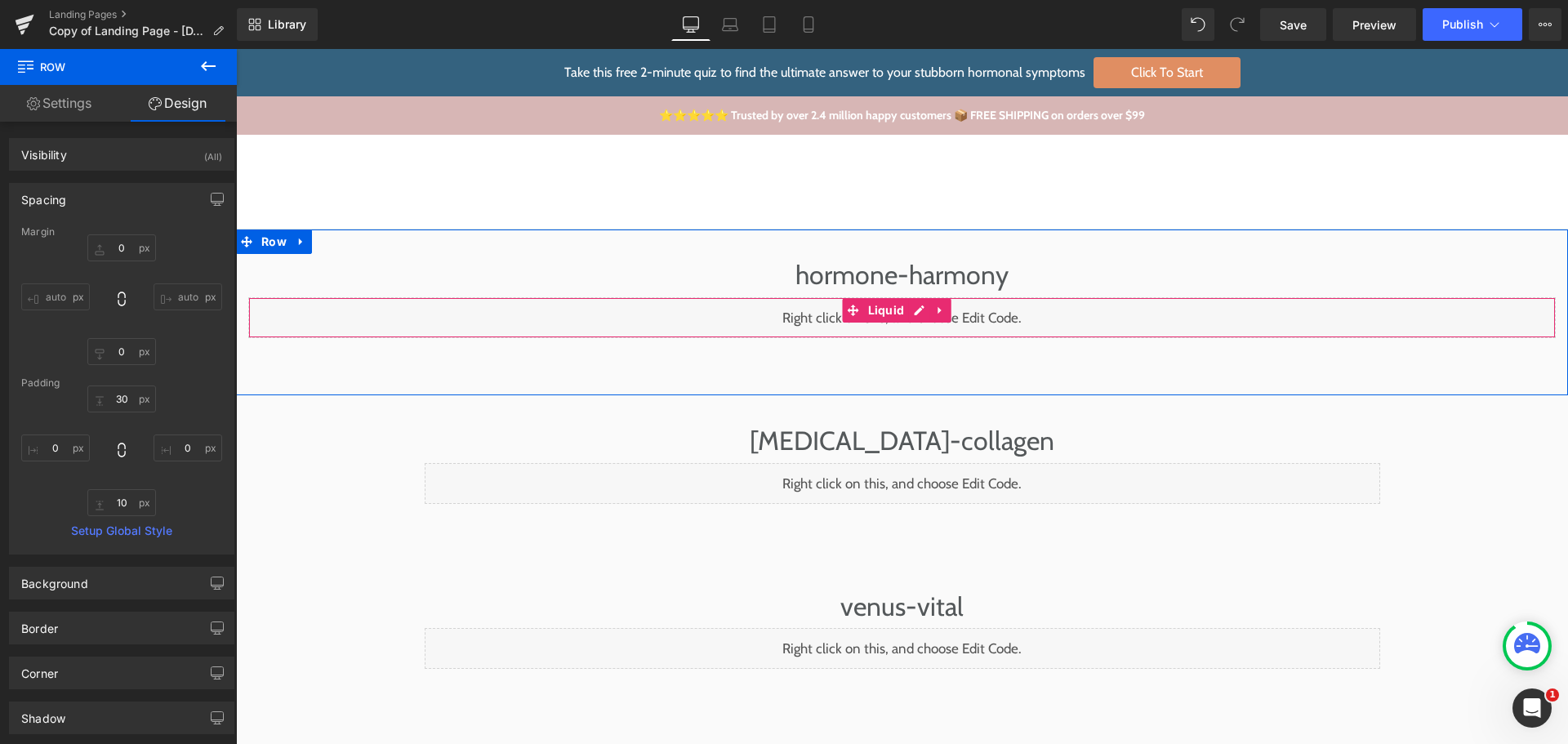
click at [319, 328] on div "Liquid" at bounding box center [901, 318] width 1307 height 41
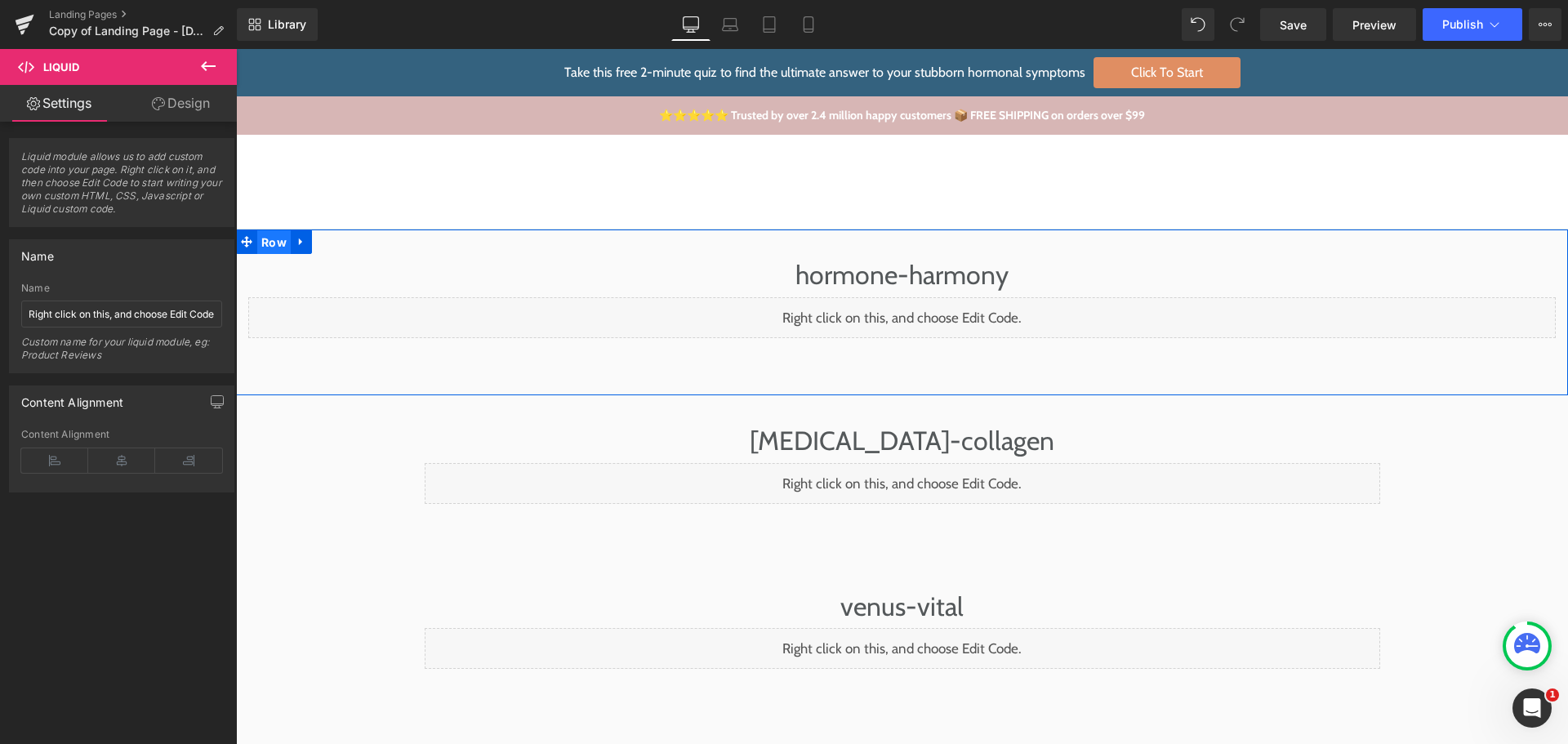
click at [264, 246] on span "Row" at bounding box center [274, 242] width 34 height 24
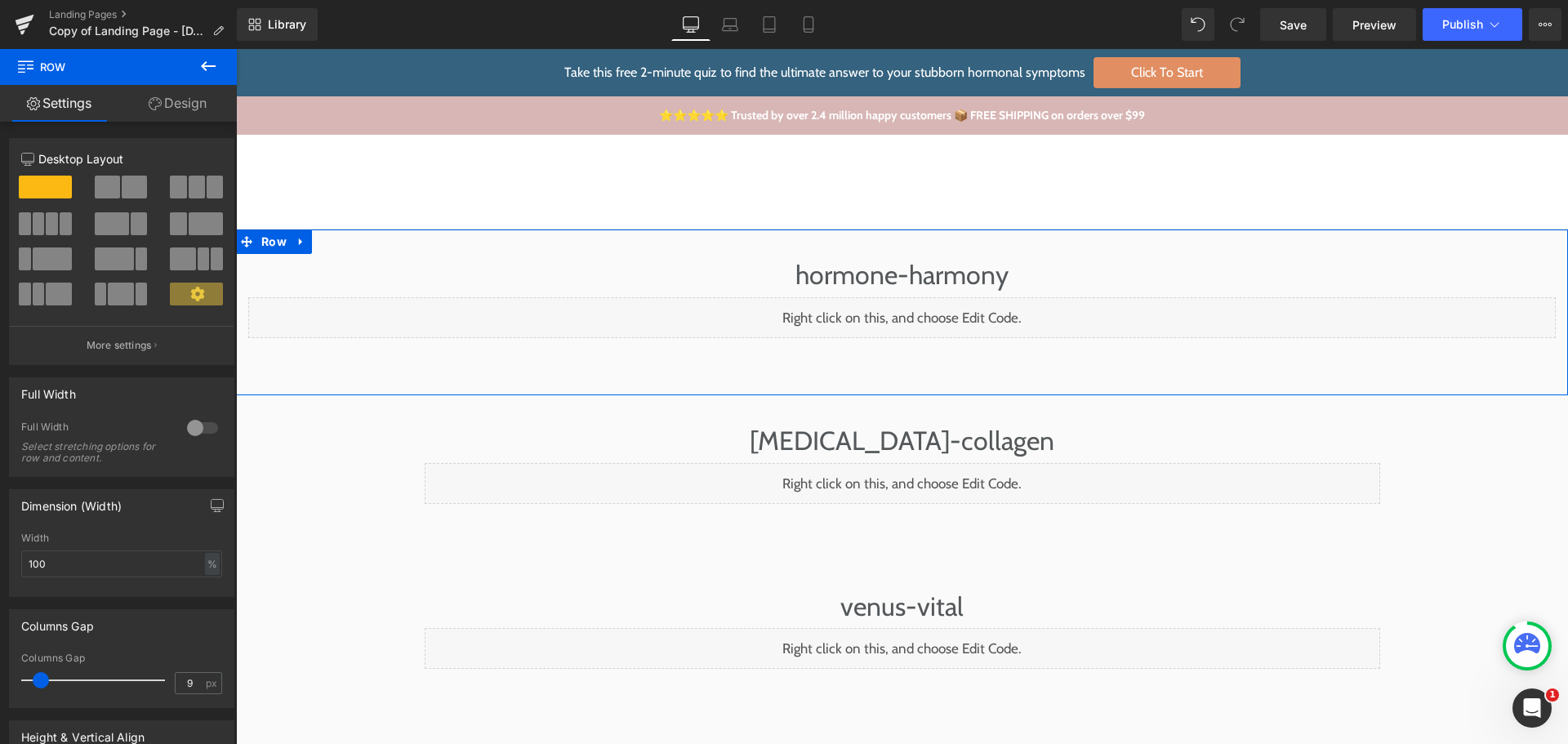
type input "0"
drag, startPoint x: 37, startPoint y: 684, endPoint x: 0, endPoint y: 673, distance: 38.6
click at [0, 673] on div "Columns Gap 0px Columns Gap 0 px" at bounding box center [122, 652] width 244 height 111
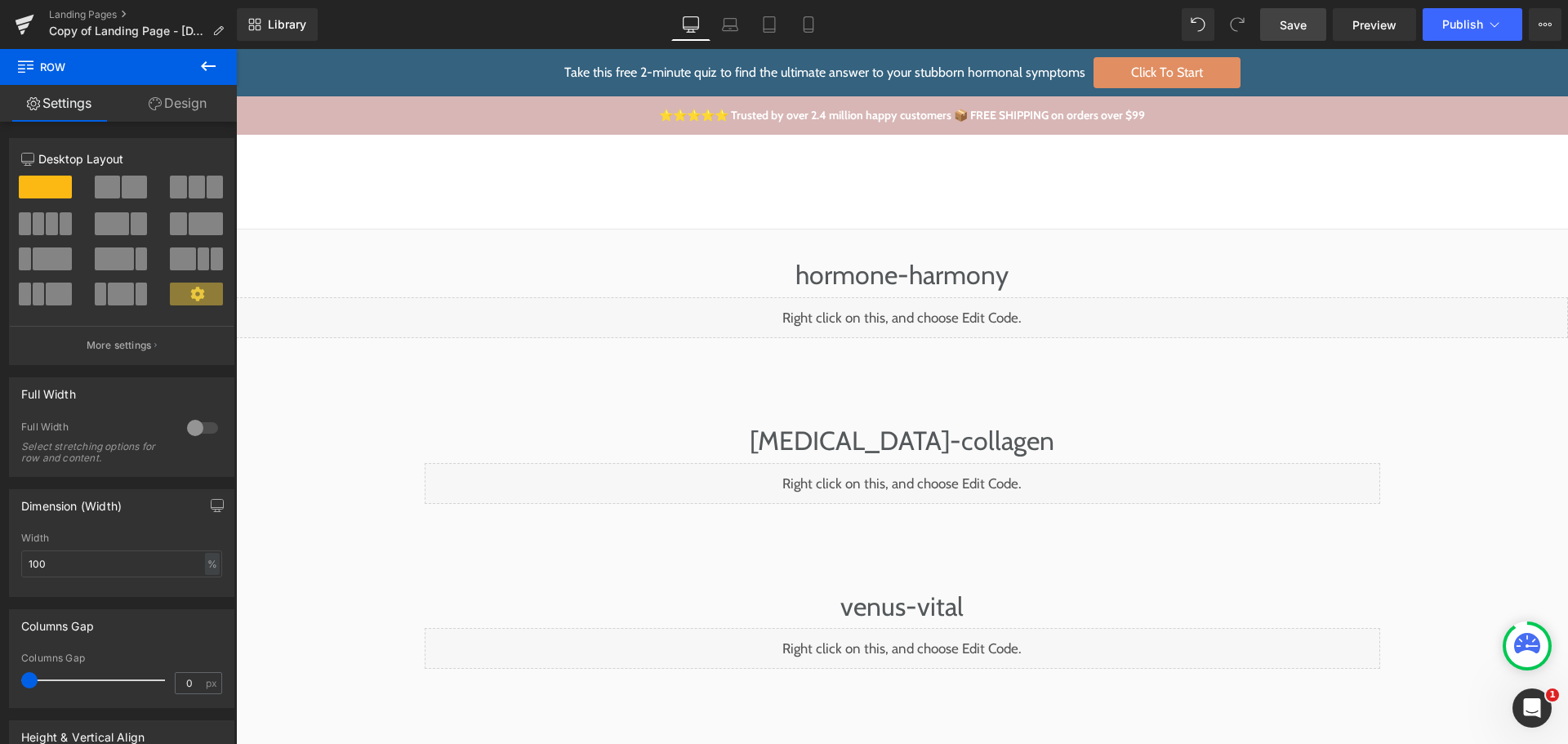
click at [1297, 33] on span "Save" at bounding box center [1293, 24] width 27 height 17
